Goal: Find contact information: Find contact information

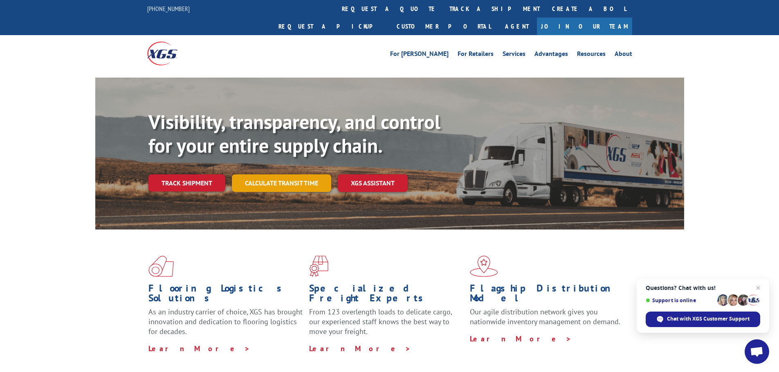
click at [270, 175] on link "Calculate transit time" at bounding box center [281, 184] width 99 height 18
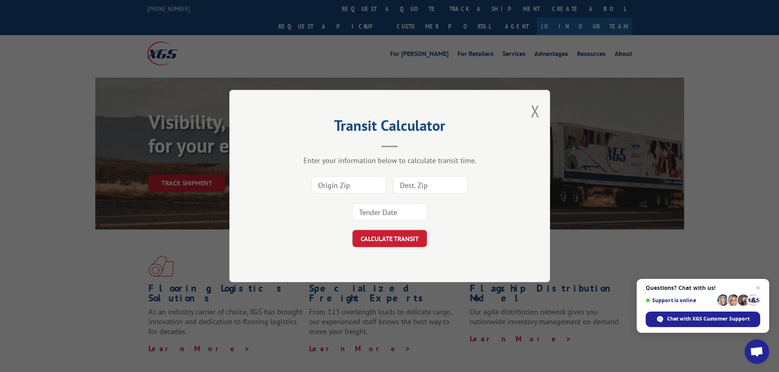
click at [346, 185] on input at bounding box center [348, 185] width 75 height 17
type input "63070"
click at [422, 185] on input at bounding box center [430, 185] width 75 height 17
type input "30121"
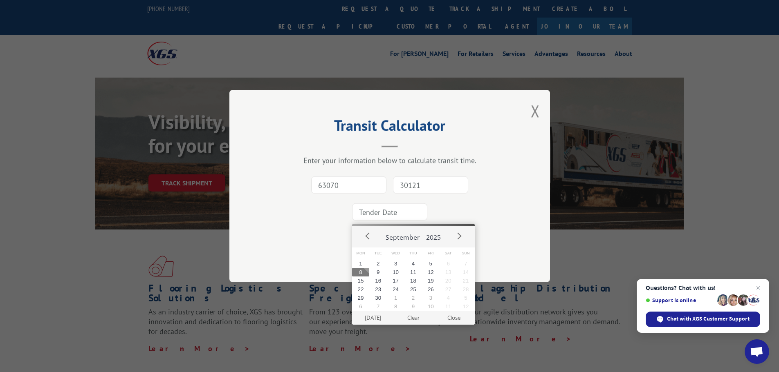
click at [401, 216] on input at bounding box center [389, 212] width 75 height 17
click at [398, 269] on button "10" at bounding box center [396, 272] width 18 height 9
type input "[DATE]"
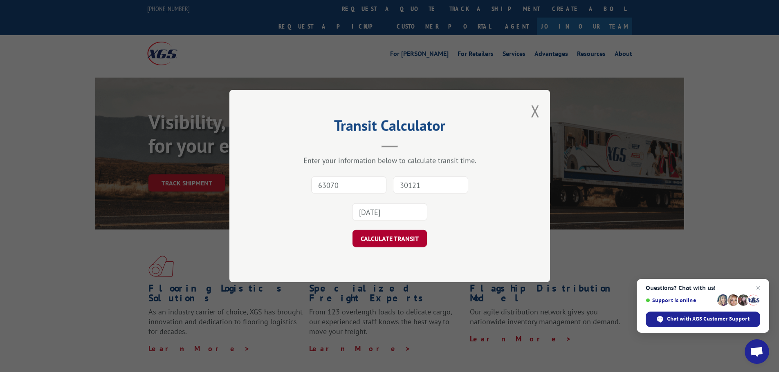
click at [389, 245] on button "CALCULATE TRANSIT" at bounding box center [389, 238] width 74 height 17
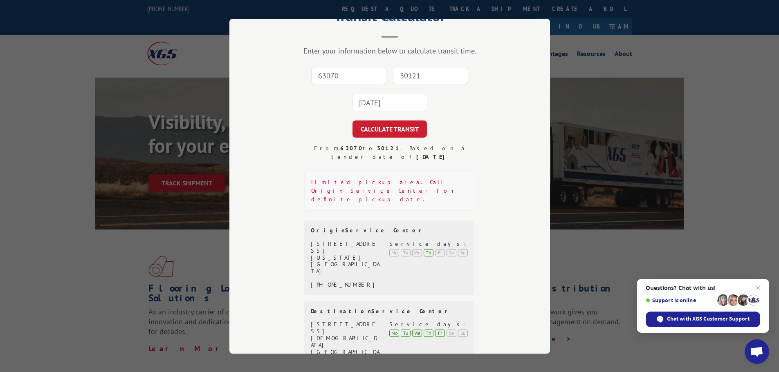
scroll to position [1, 0]
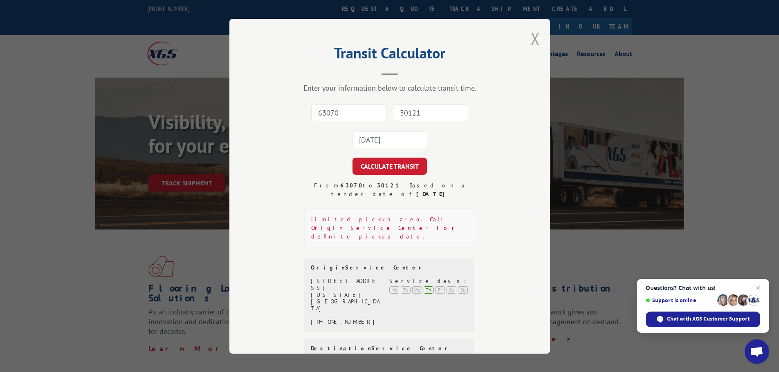
click at [536, 40] on button "Close modal" at bounding box center [535, 39] width 9 height 22
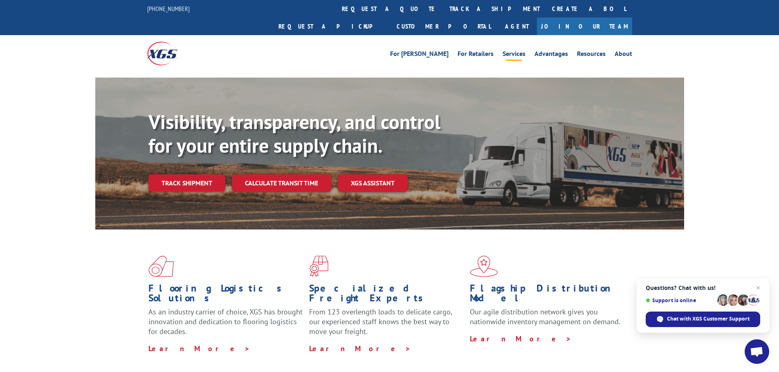
click at [519, 51] on link "Services" at bounding box center [513, 55] width 23 height 9
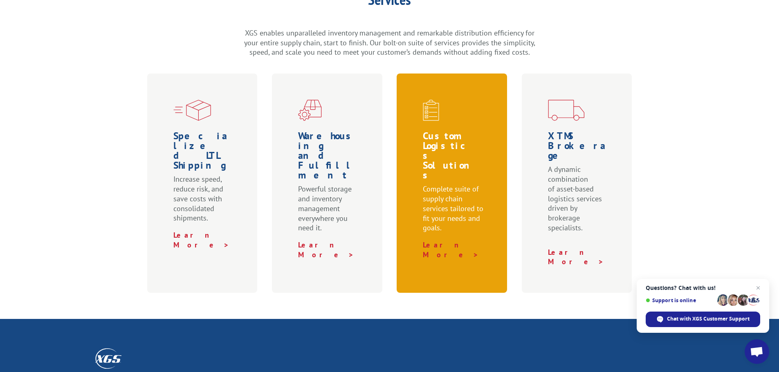
scroll to position [245, 0]
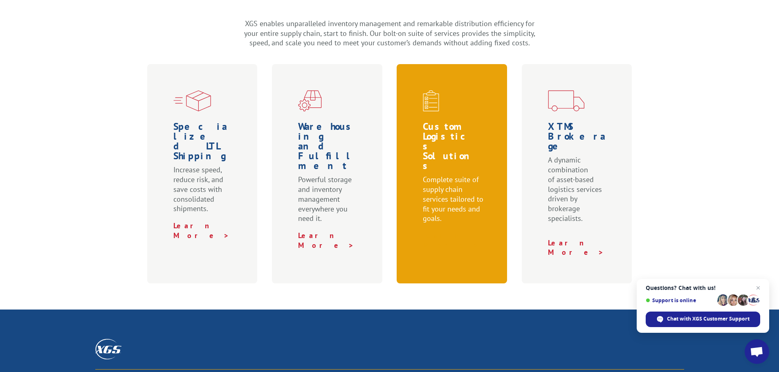
click at [437, 231] on link "Learn More >" at bounding box center [451, 240] width 56 height 19
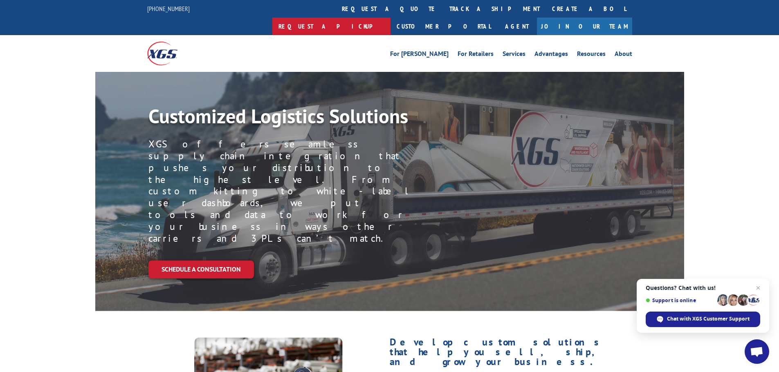
click at [390, 18] on link "Request a pickup" at bounding box center [331, 27] width 118 height 18
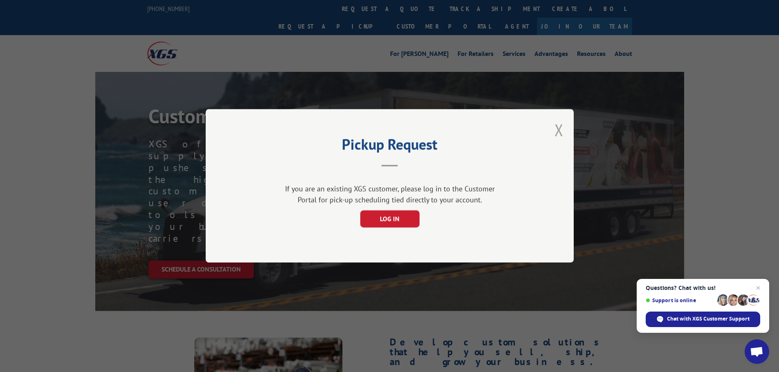
click at [554, 127] on button "Close modal" at bounding box center [558, 130] width 9 height 22
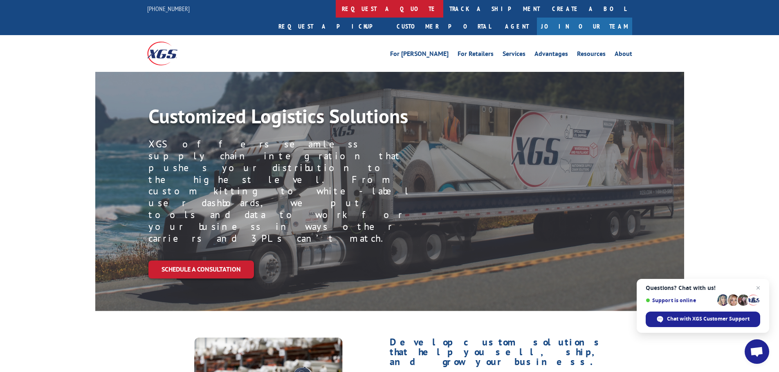
click at [336, 13] on link "request a quote" at bounding box center [390, 9] width 108 height 18
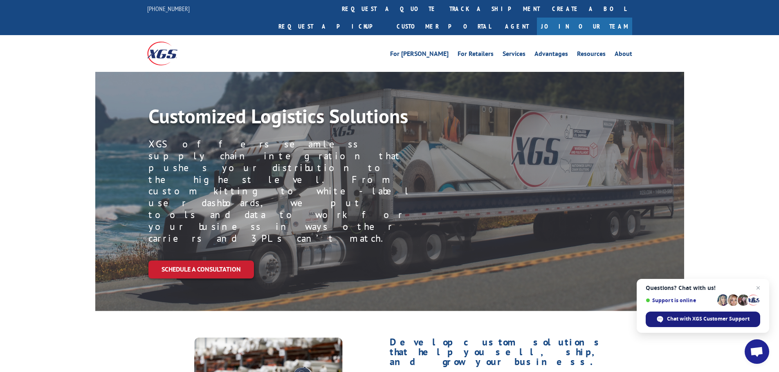
click at [683, 321] on span "Chat with XGS Customer Support" at bounding box center [708, 319] width 83 height 7
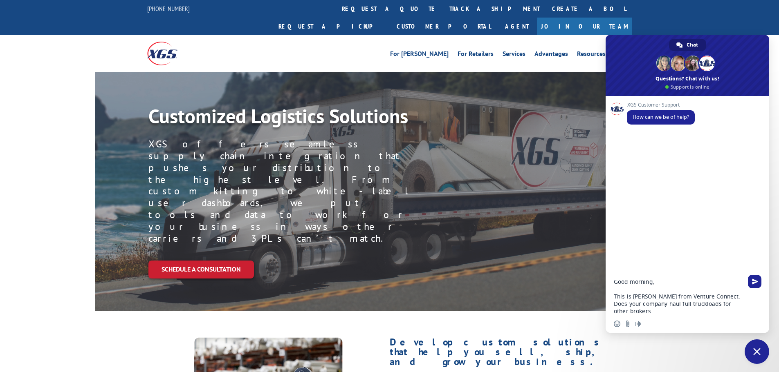
type textarea "Good morning, This is Jeremiah from Venture Connect. Does your company haul ful…"
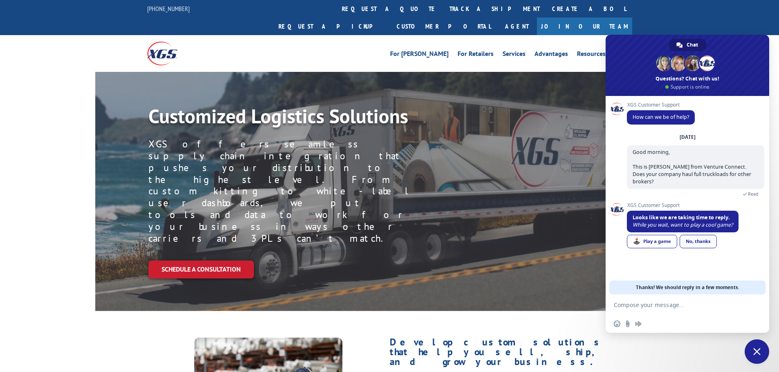
click at [695, 235] on div "No, thanks" at bounding box center [698, 241] width 37 height 13
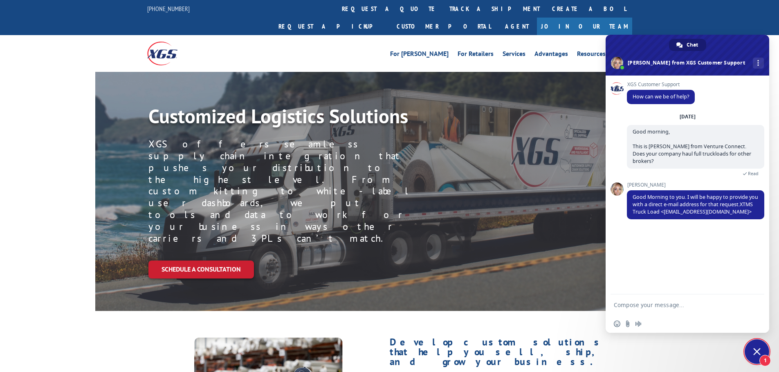
click at [648, 303] on textarea "Compose your message..." at bounding box center [678, 305] width 129 height 7
type textarea "Thanks Ashlee"
drag, startPoint x: 706, startPoint y: 204, endPoint x: 664, endPoint y: 205, distance: 42.1
click at [664, 205] on span "Good Morning to you. I will be happy to provide you with a direct e-mail addres…" at bounding box center [696, 205] width 126 height 22
copy span "tl.xtms@xgsi.com"
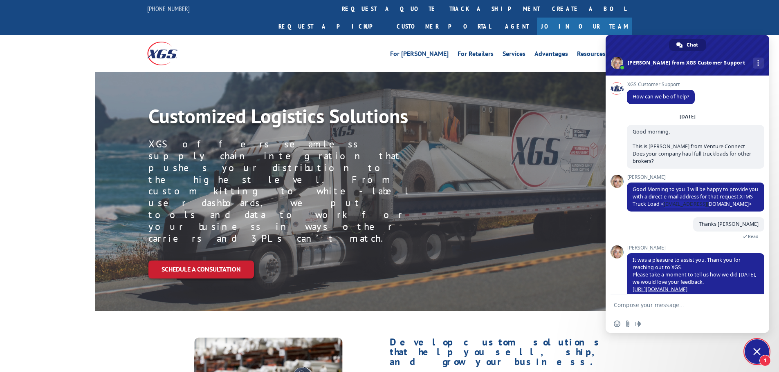
scroll to position [36, 0]
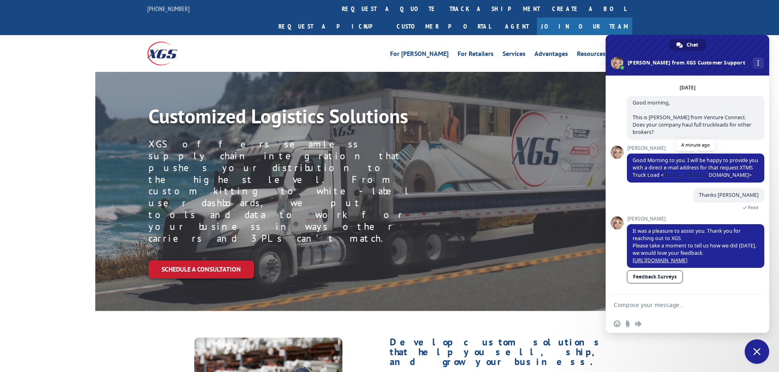
copy span "tl.xtms@xgsi.com"
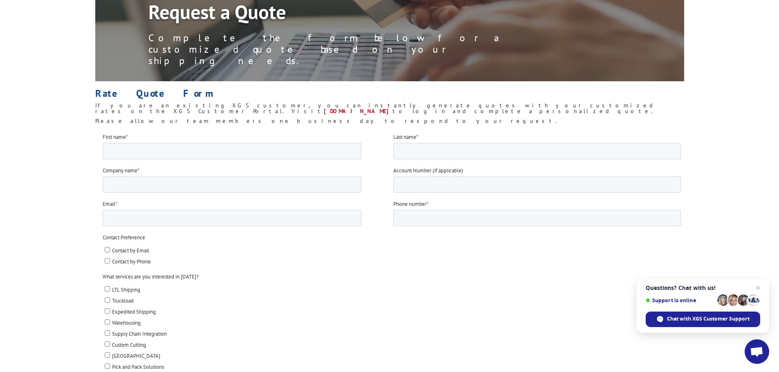
scroll to position [123, 0]
